Goal: Task Accomplishment & Management: Manage account settings

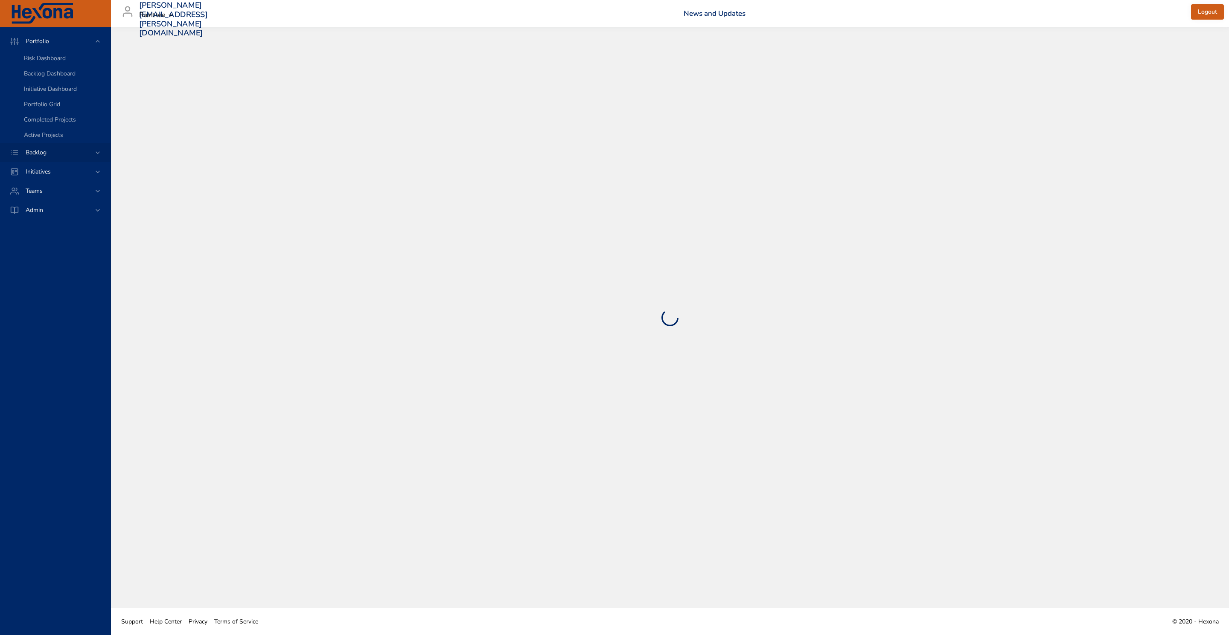
click at [91, 152] on div "Backlog" at bounding box center [56, 152] width 75 height 9
click at [49, 76] on span "Backlog Details" at bounding box center [44, 77] width 41 height 8
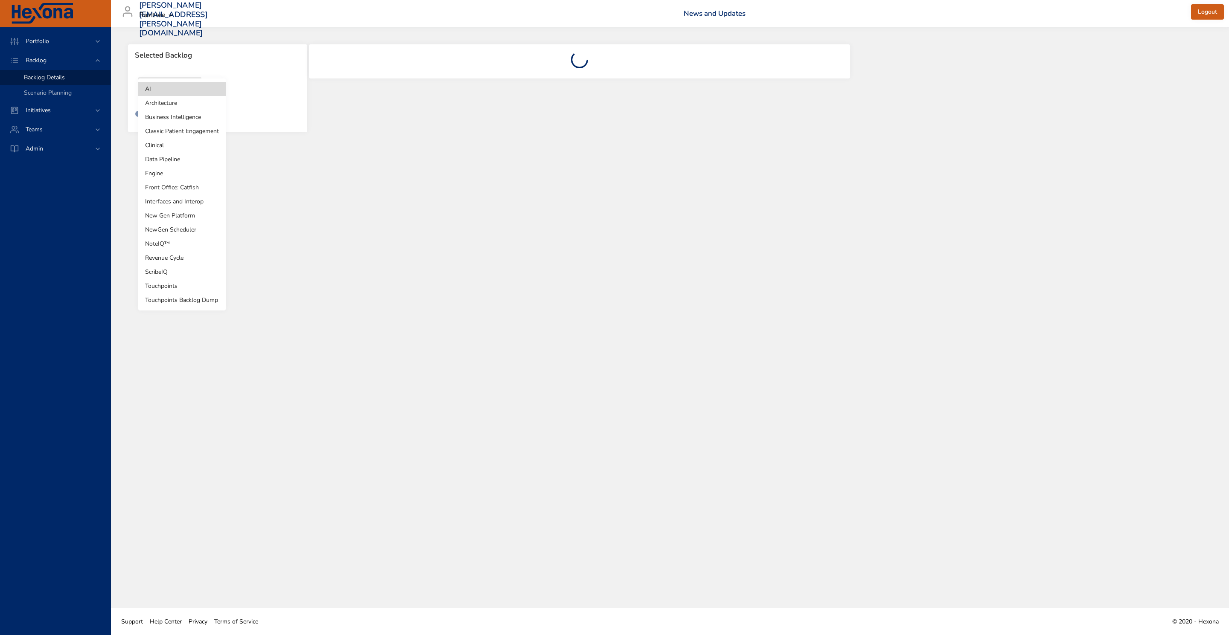
click at [160, 91] on body "Portfolio Backlog Backlog Details Scenario Planning Initiatives Teams Admin [PE…" at bounding box center [614, 317] width 1229 height 635
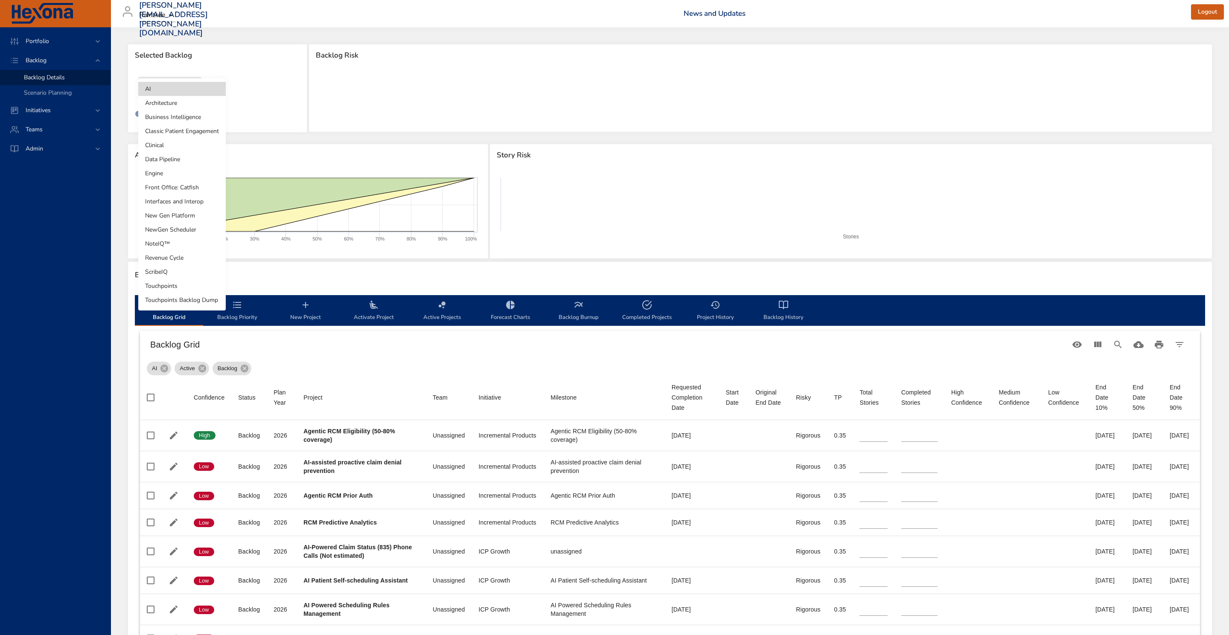
click at [192, 223] on li "NewGen Scheduler" at bounding box center [181, 230] width 87 height 14
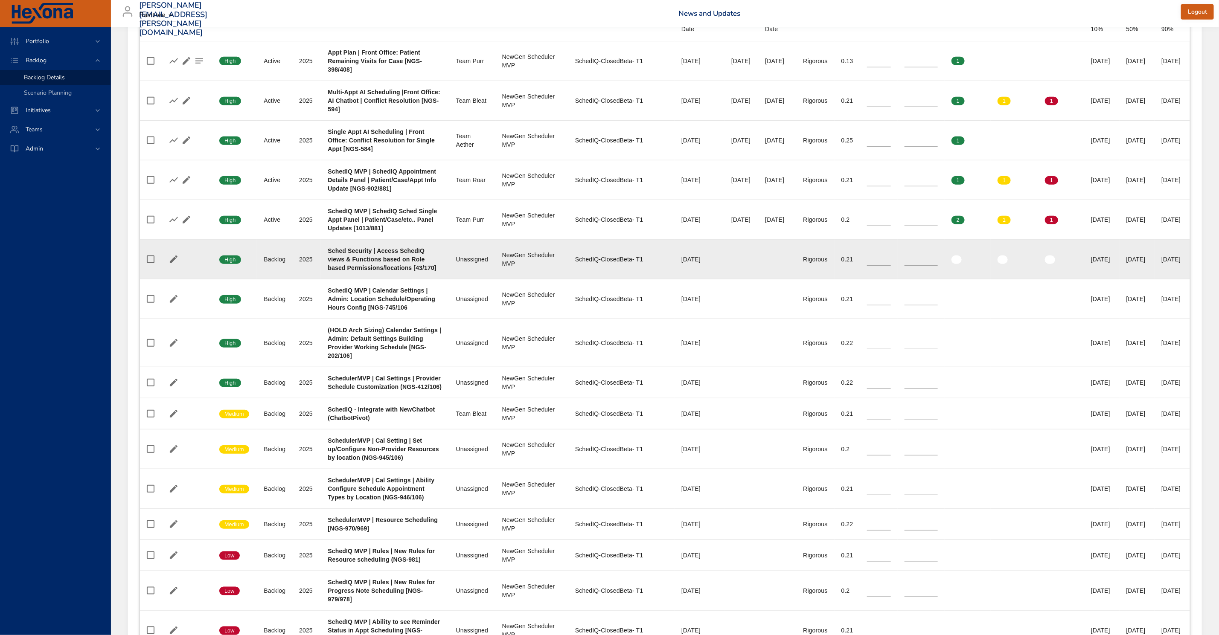
scroll to position [384, 0]
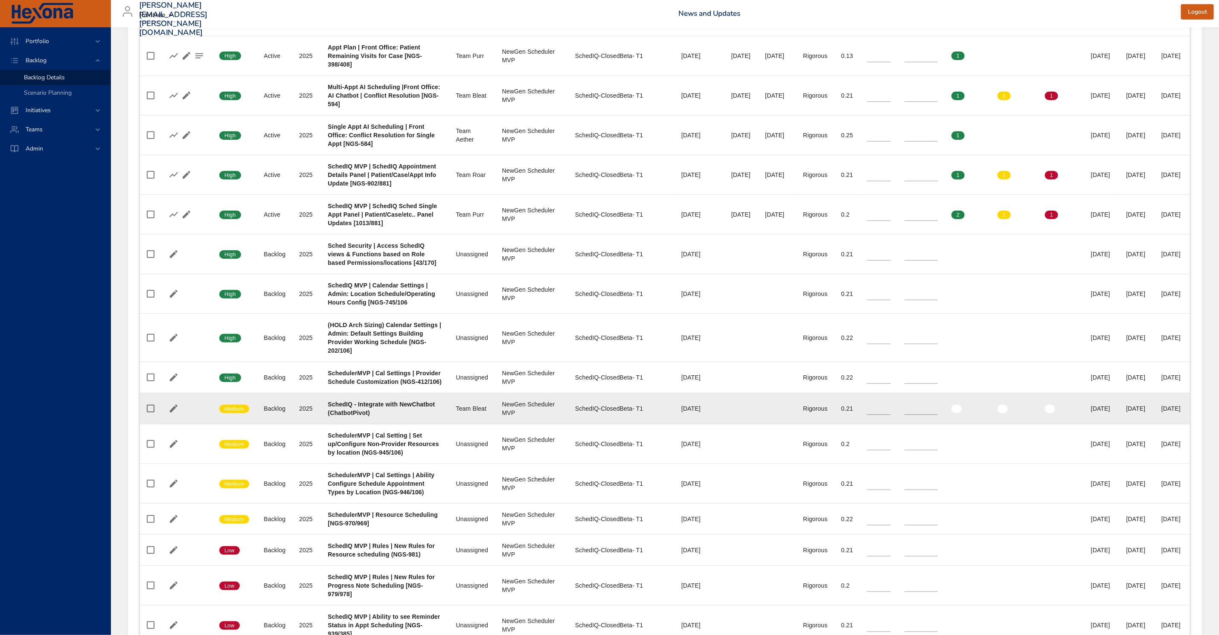
click at [365, 416] on b "SchedIQ - Integrate with NewChatbot (ChatbotPivot)" at bounding box center [381, 408] width 107 height 15
drag, startPoint x: 320, startPoint y: 473, endPoint x: 503, endPoint y: 480, distance: 183.2
click at [503, 425] on tr "Confidence Medium Status Backlog Plan Year [DATE] Project SchedIQ - Integrate w…" at bounding box center [665, 408] width 1050 height 31
click at [411, 417] on div "SchedIQ - Integrate with NewChatbot (ChatbotPivot)" at bounding box center [385, 408] width 114 height 17
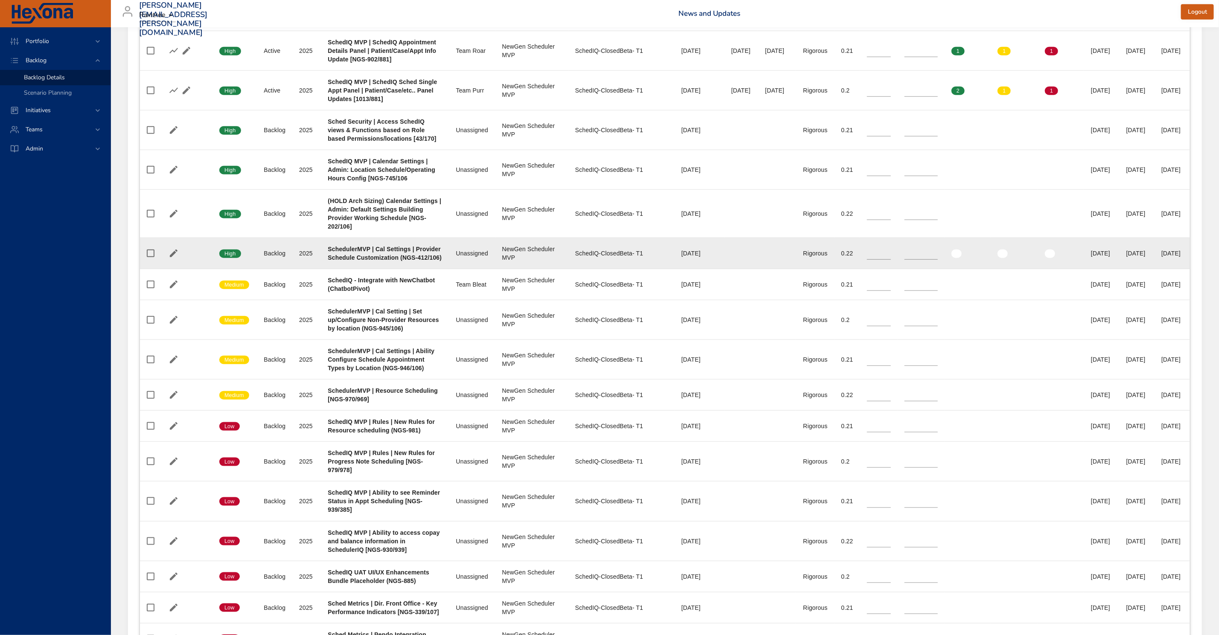
scroll to position [512, 0]
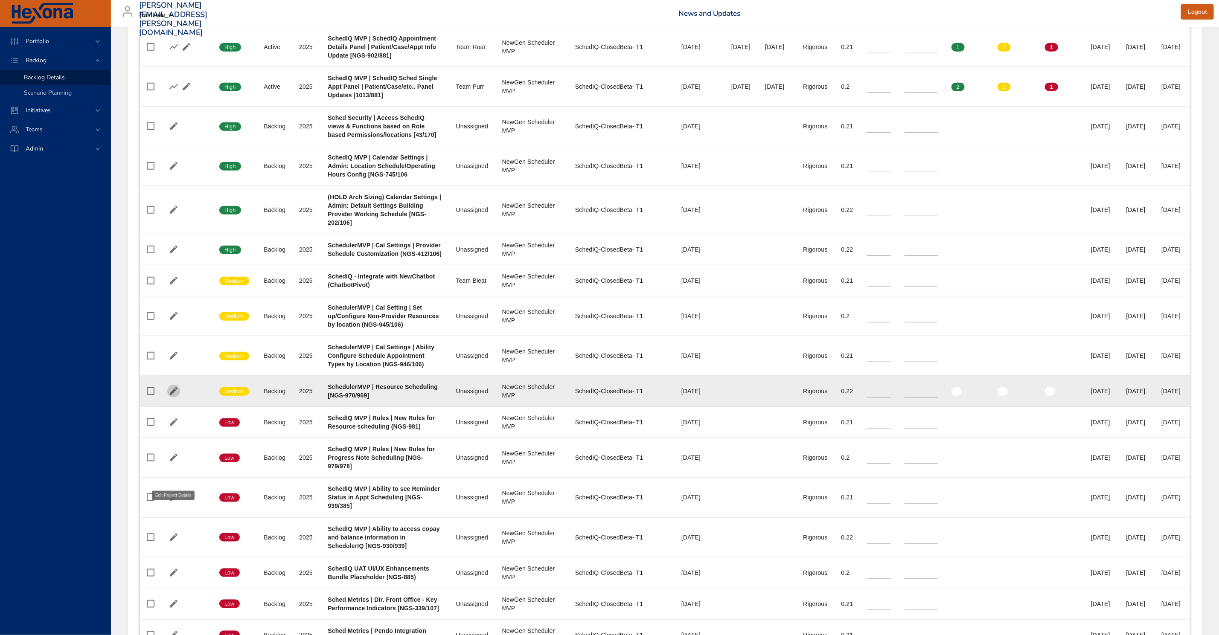
click at [173, 396] on icon "button" at bounding box center [174, 391] width 10 height 10
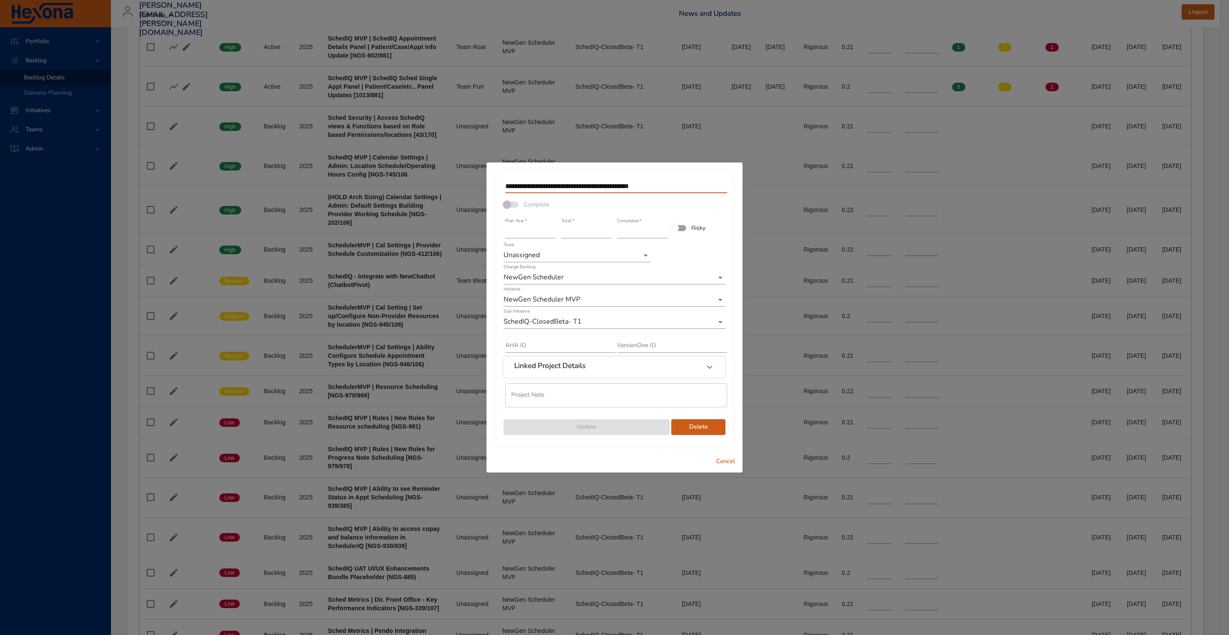
click at [611, 186] on input "**********" at bounding box center [616, 187] width 222 height 14
drag, startPoint x: 586, startPoint y: 186, endPoint x: 556, endPoint y: 186, distance: 30.3
click at [556, 186] on input "**********" at bounding box center [616, 187] width 222 height 14
type input "**********"
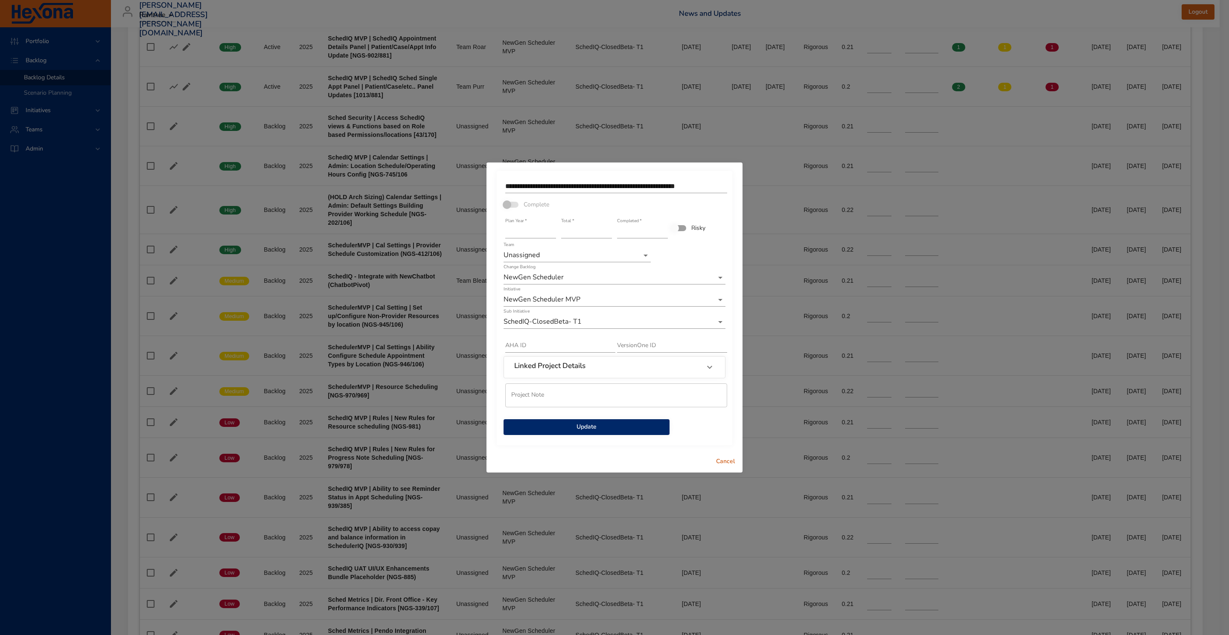
click at [622, 427] on span "Update" at bounding box center [586, 427] width 152 height 11
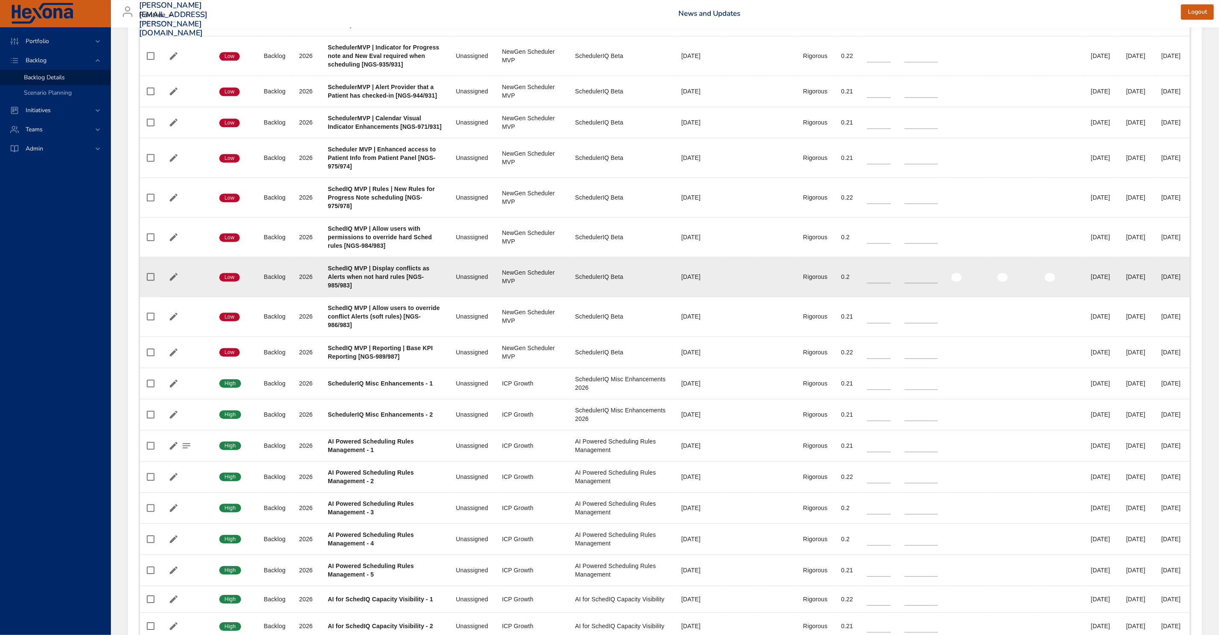
scroll to position [1583, 0]
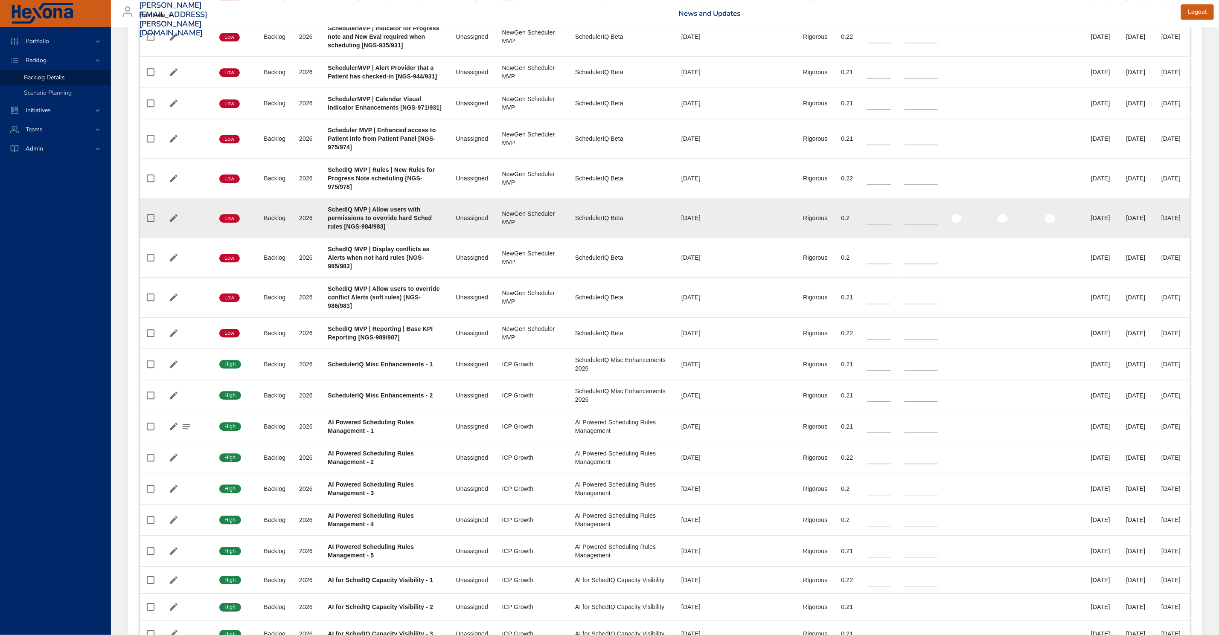
click at [349, 230] on b "SchedIQ MVP | Allow users with permissions to override hard Sched rules [NGS-98…" at bounding box center [380, 218] width 104 height 24
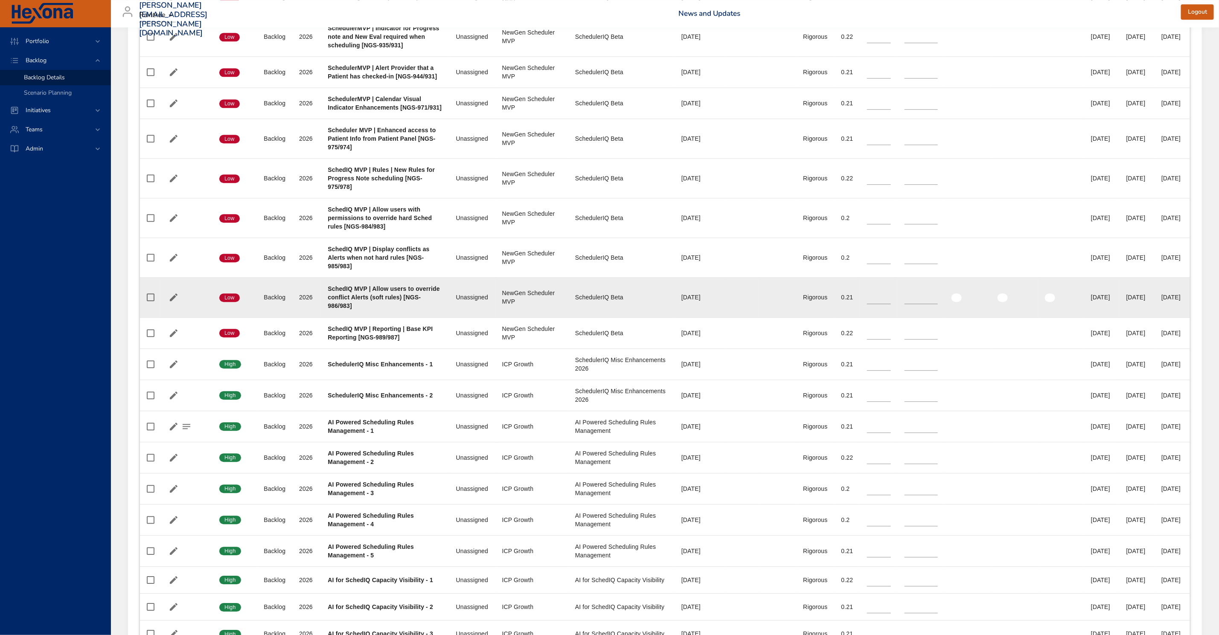
click at [568, 317] on td "Milestone SchedulerIQ Beta" at bounding box center [621, 298] width 106 height 40
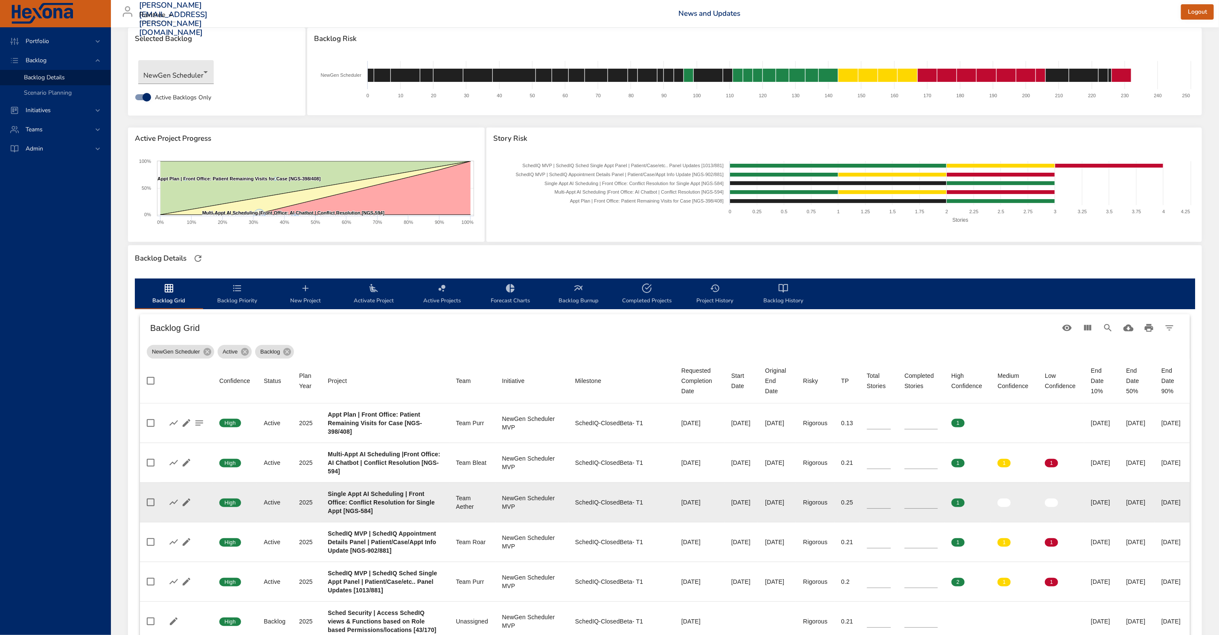
scroll to position [0, 0]
